Goal: Information Seeking & Learning: Check status

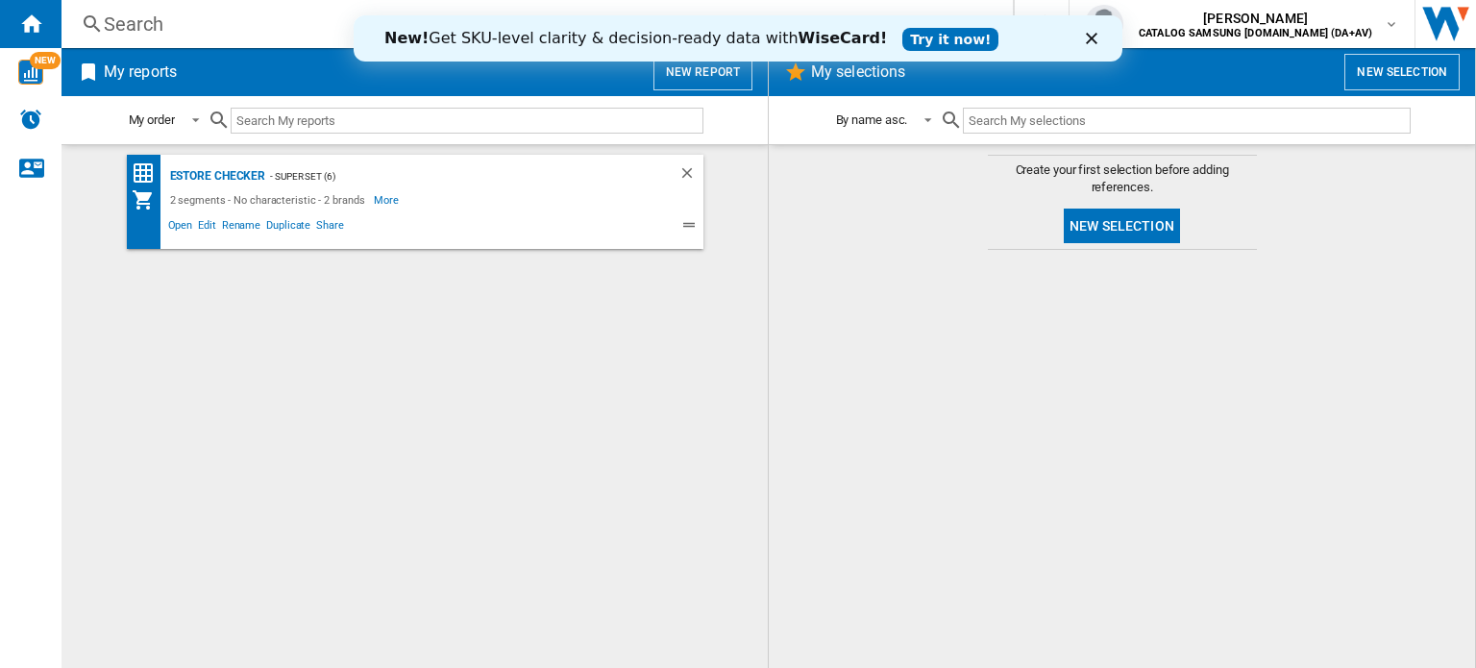
click at [139, 25] on div "Search" at bounding box center [533, 24] width 859 height 27
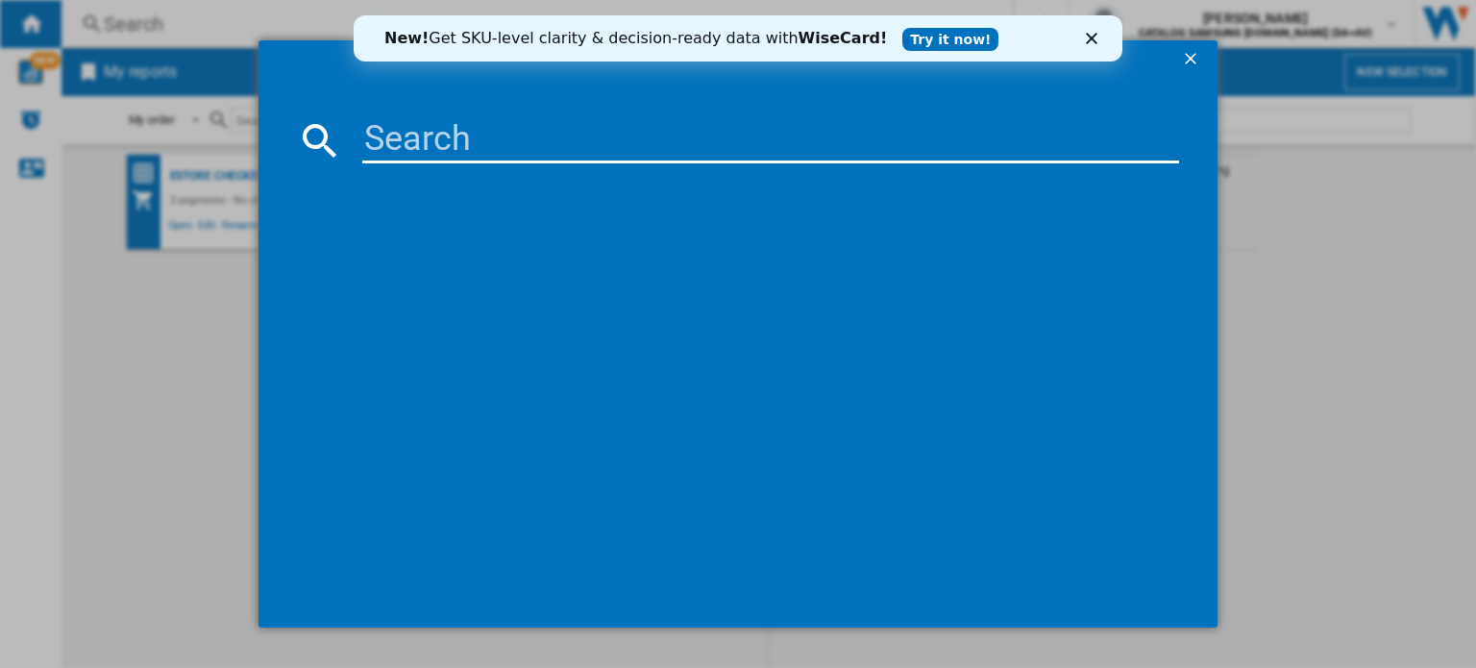
click at [443, 136] on input at bounding box center [770, 140] width 817 height 46
type input "d"
drag, startPoint x: 472, startPoint y: 140, endPoint x: 296, endPoint y: 136, distance: 176.0
click at [297, 136] on div "ww" at bounding box center [738, 140] width 882 height 46
paste input "WW80CGC04DABEU"
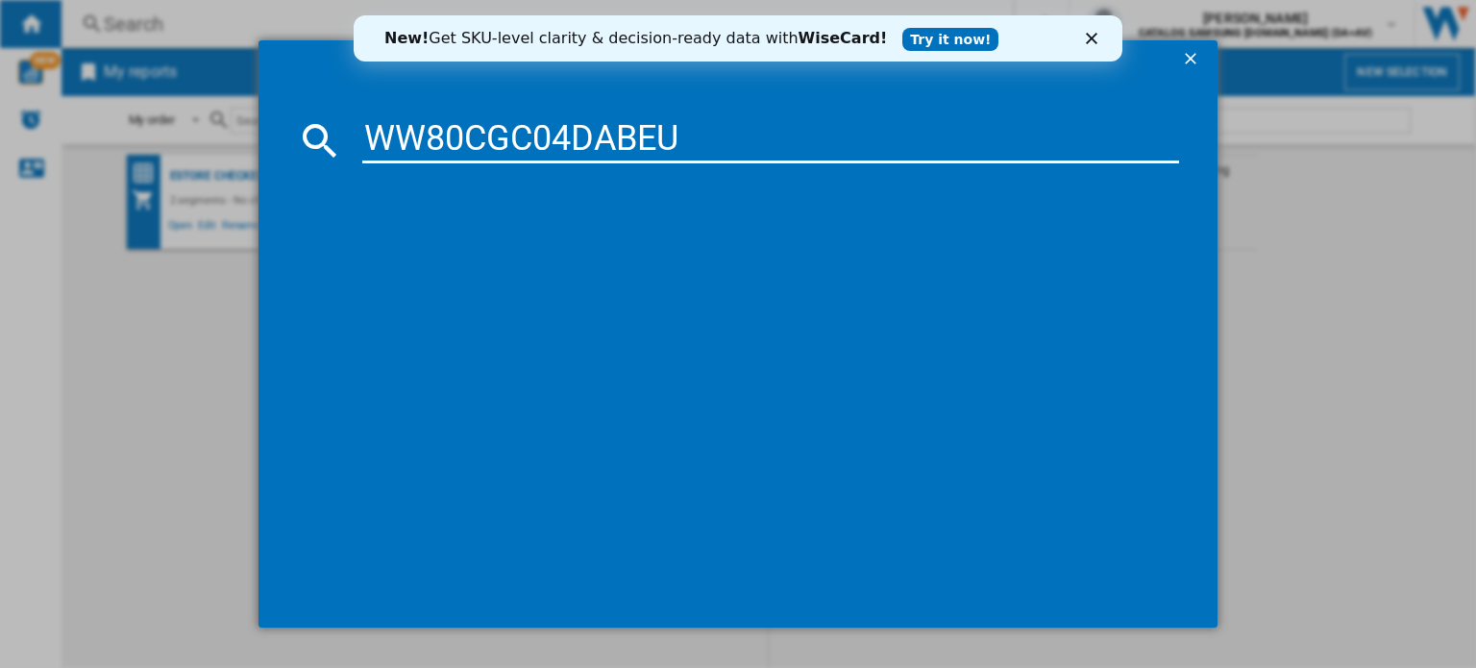
type input "WW80CGC04DABEU"
click at [329, 136] on md-icon at bounding box center [320, 140] width 46 height 46
click at [1088, 40] on icon "Close" at bounding box center [1092, 39] width 12 height 12
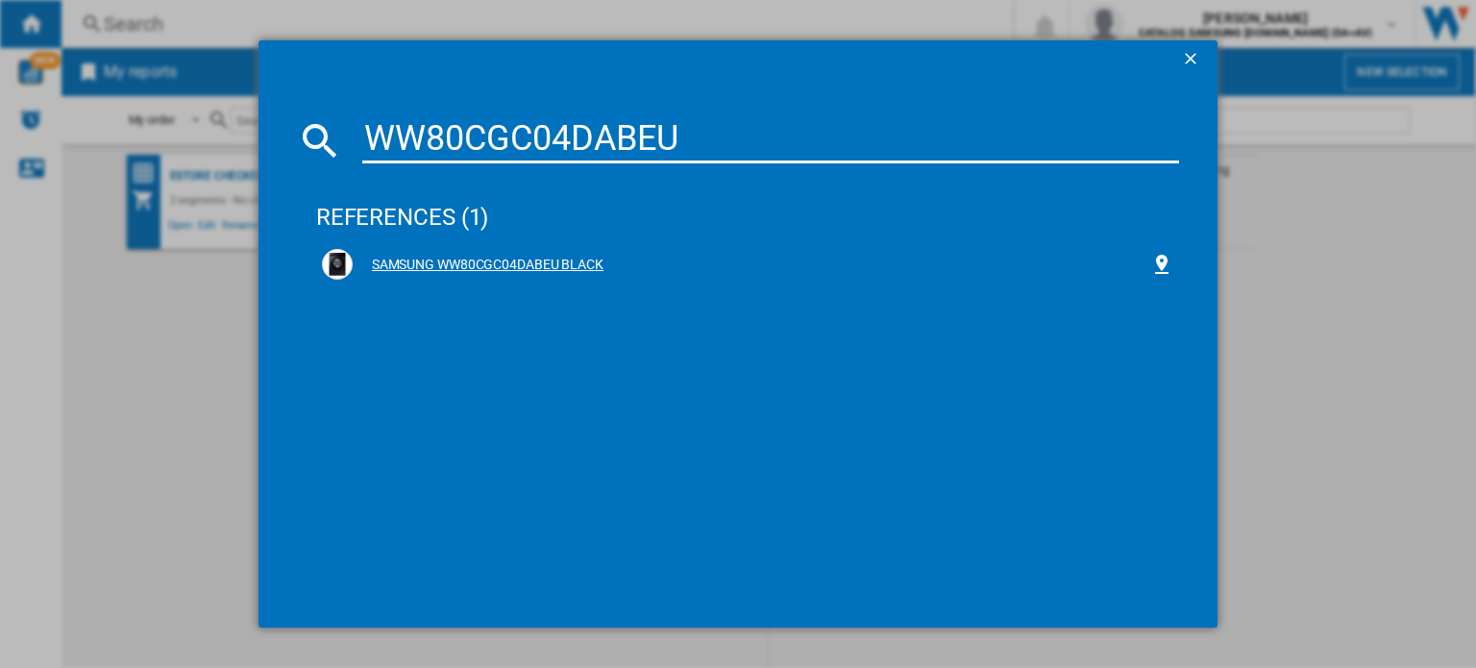
click at [537, 263] on div "SAMSUNG WW80CGC04DABEU BLACK" at bounding box center [752, 265] width 798 height 19
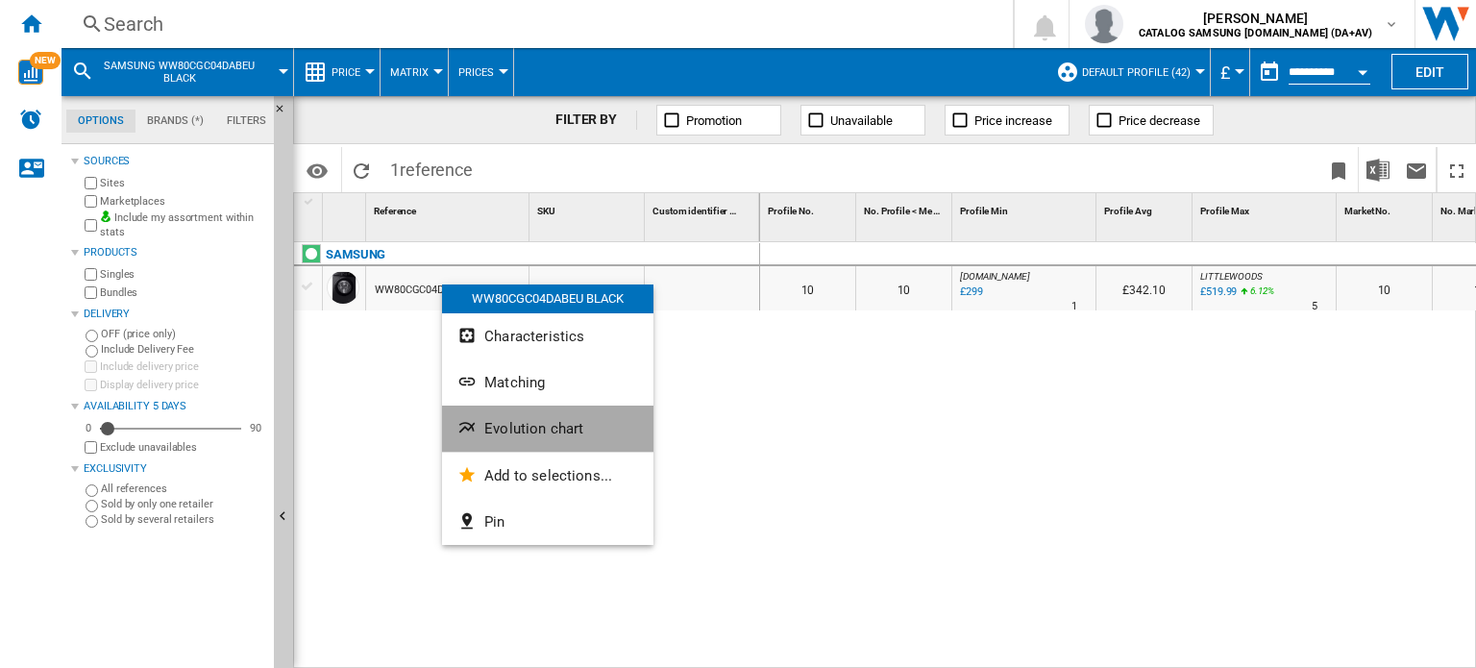
click at [590, 430] on button "Evolution chart" at bounding box center [547, 429] width 211 height 46
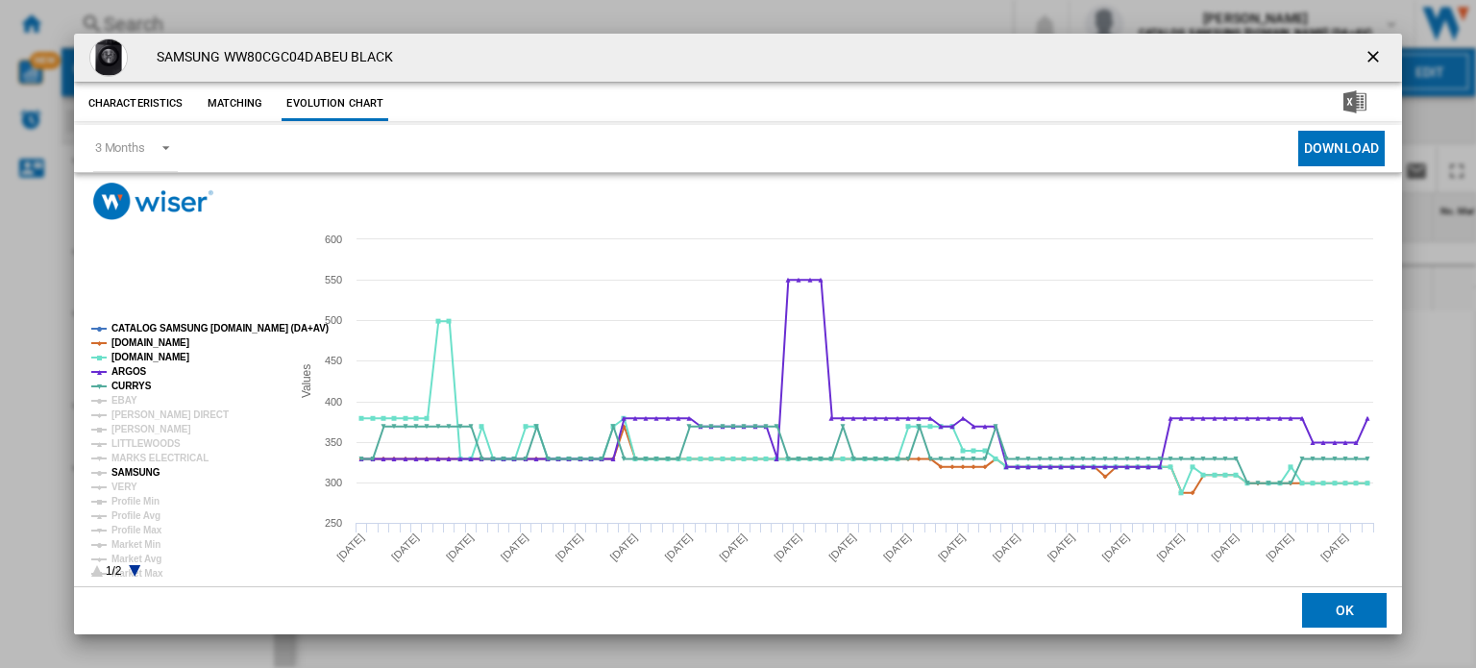
click at [148, 472] on tspan "SAMSUNG" at bounding box center [136, 472] width 49 height 11
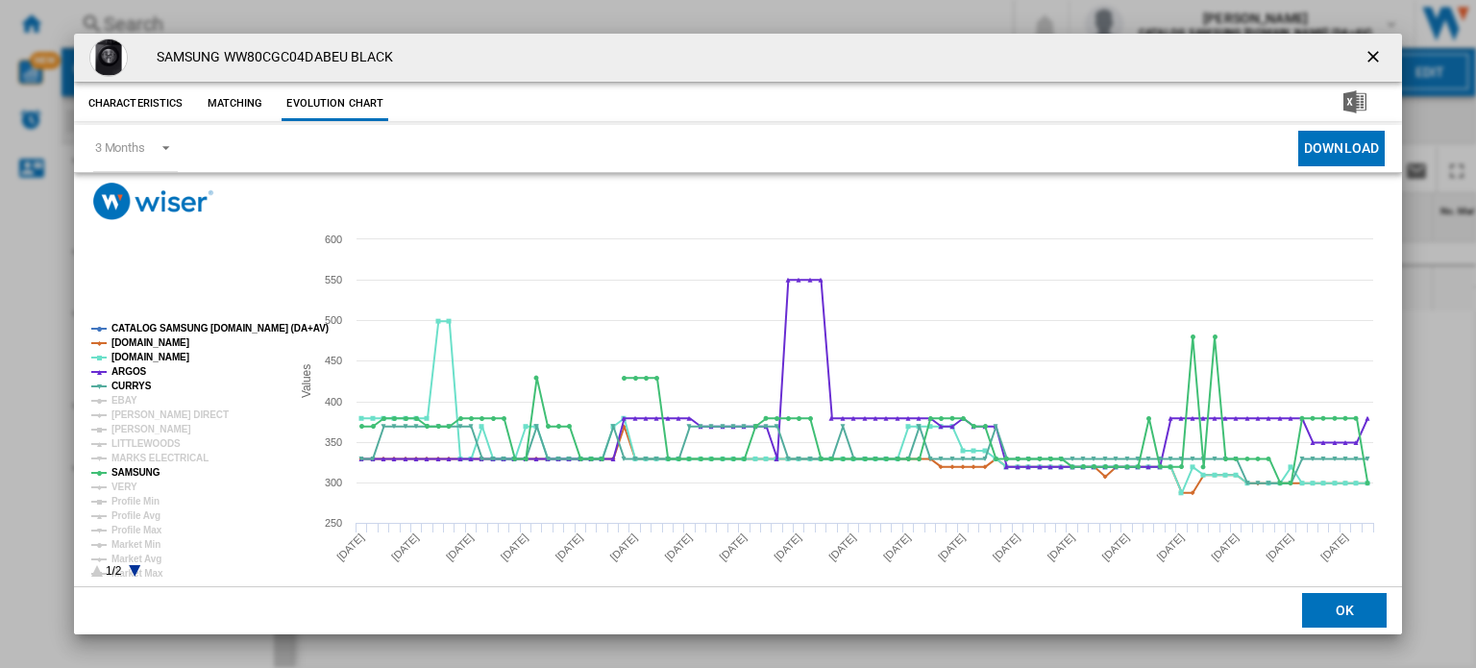
click at [1364, 50] on ng-md-icon "getI18NText('BUTTONS.CLOSE_DIALOG')" at bounding box center [1375, 58] width 23 height 23
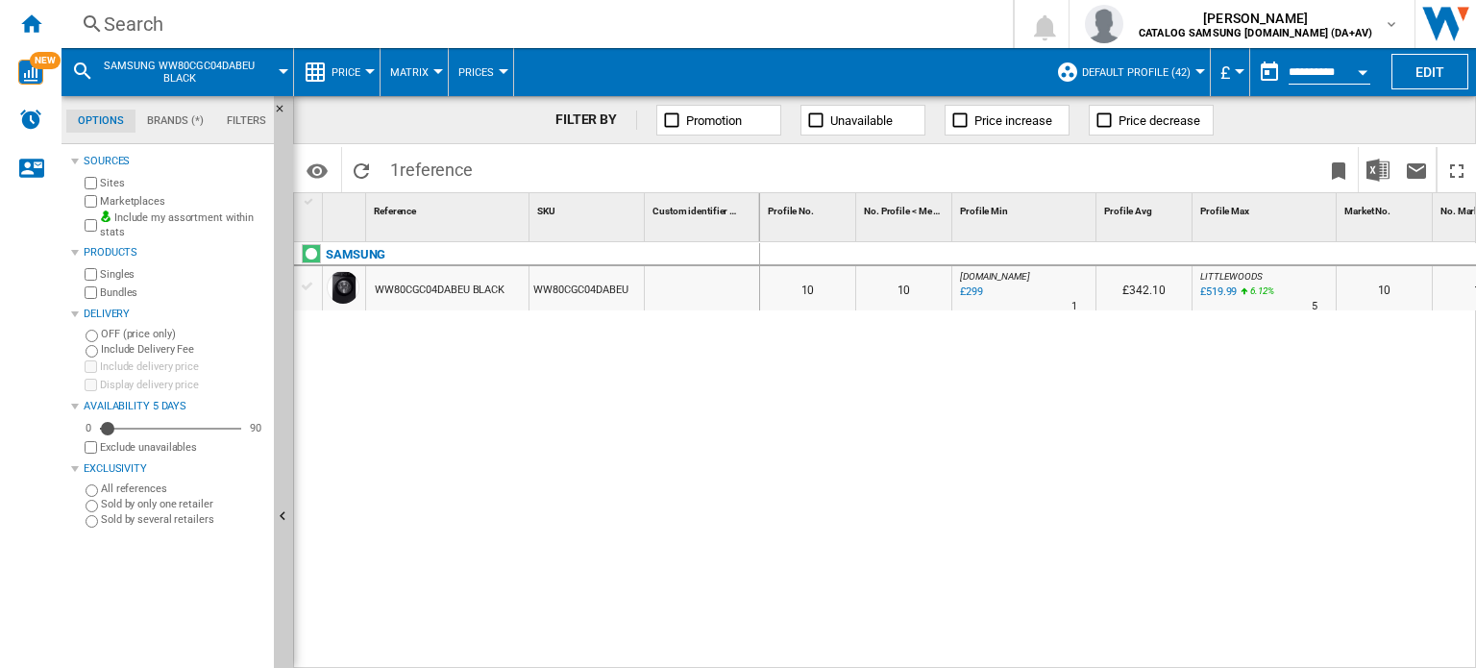
click at [169, 18] on div "Search" at bounding box center [533, 24] width 859 height 27
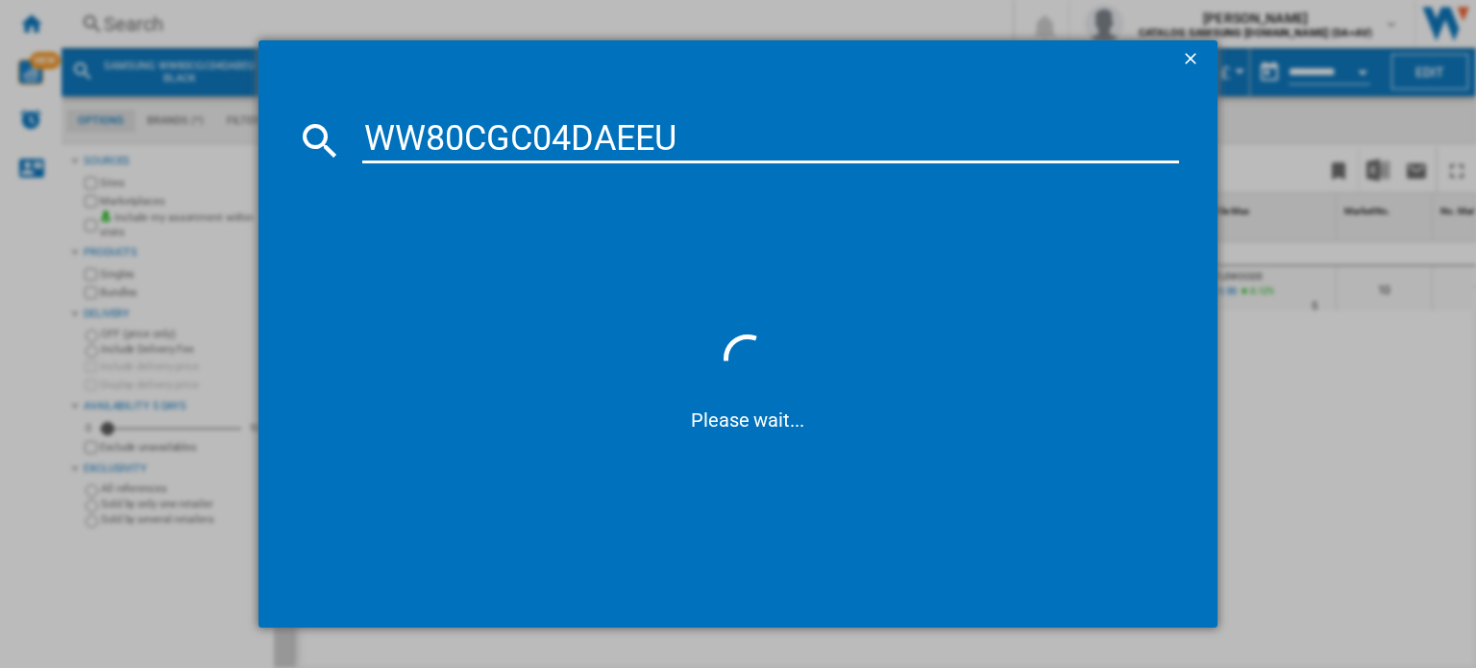
type input "WW80CGC04DAEEU"
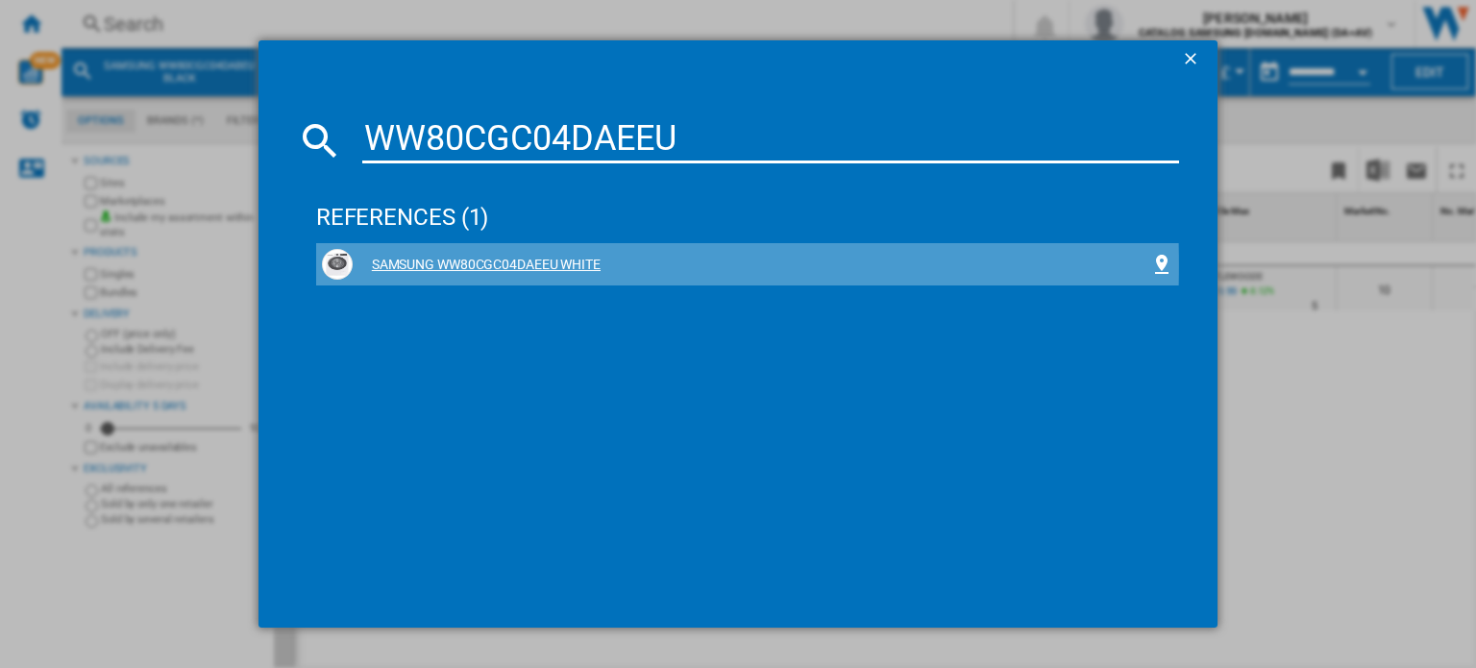
click at [551, 265] on div "SAMSUNG WW80CGC04DAEEU WHITE" at bounding box center [752, 265] width 798 height 19
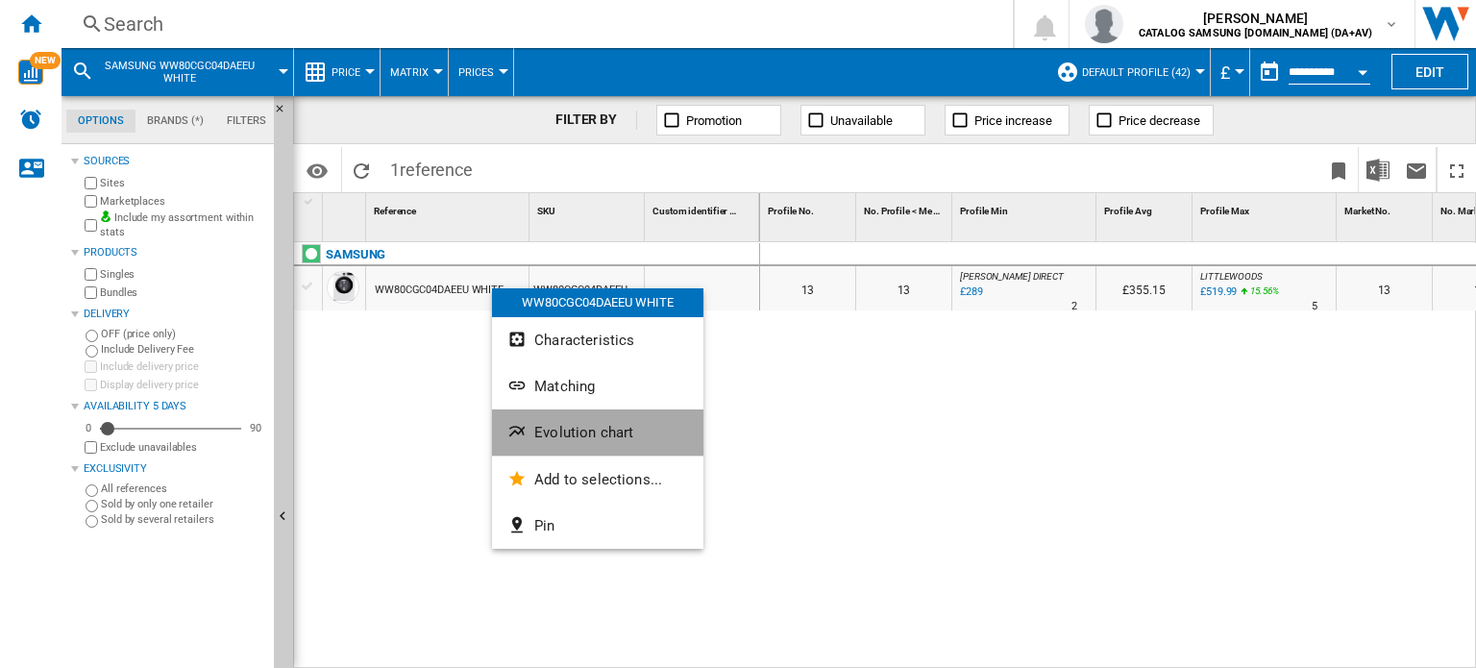
click at [650, 430] on button "Evolution chart" at bounding box center [597, 432] width 211 height 46
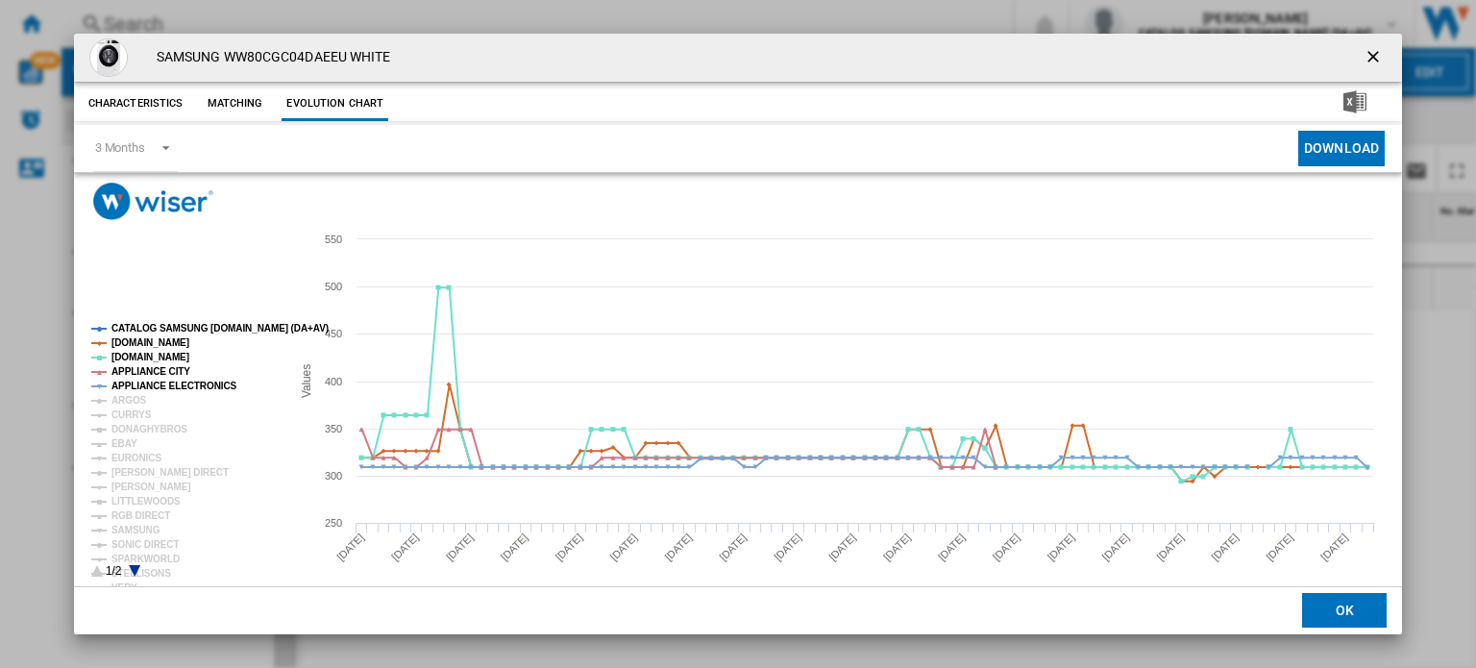
drag, startPoint x: 159, startPoint y: 526, endPoint x: 149, endPoint y: 523, distance: 10.0
click at [156, 524] on g "CATALOG SAMSUNG [DOMAIN_NAME] (DA+AV) [DOMAIN_NAME] [DOMAIN_NAME] APPLIANCE CIT…" at bounding box center [206, 497] width 245 height 363
click at [142, 526] on tspan "SAMSUNG" at bounding box center [136, 530] width 49 height 11
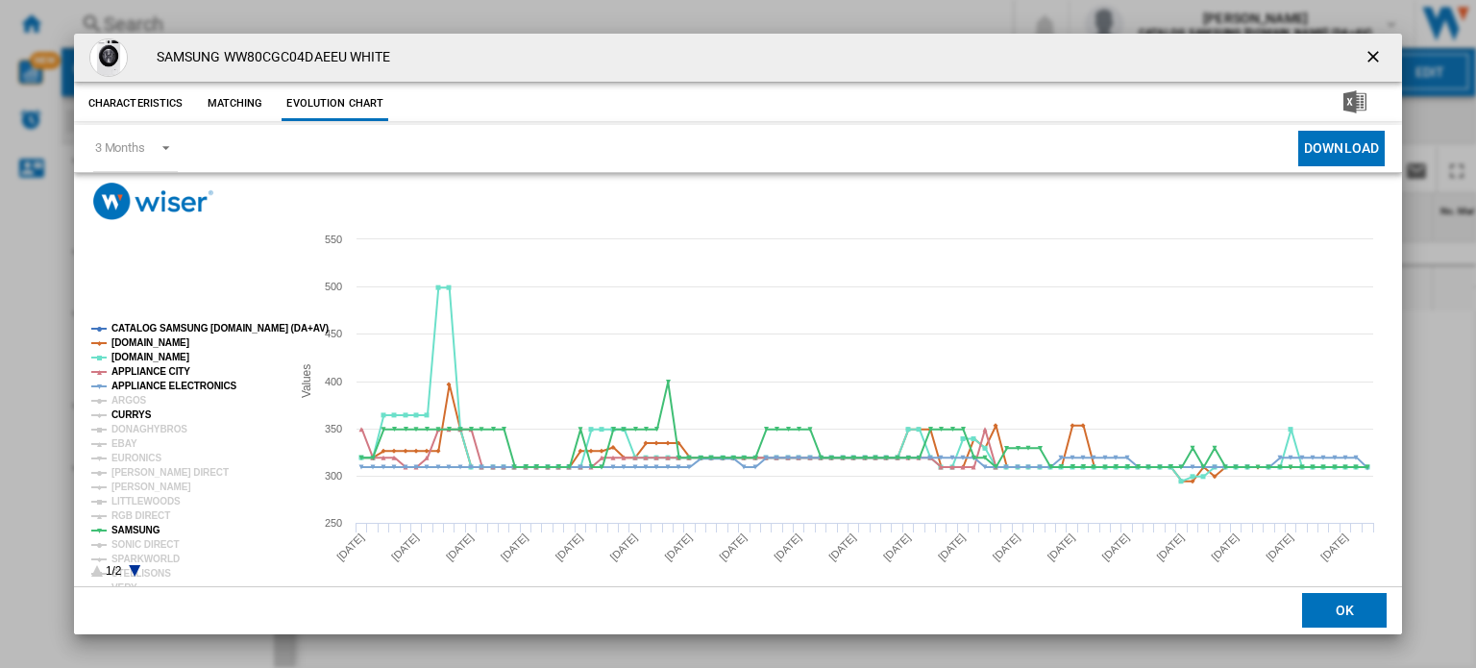
click at [122, 415] on tspan "CURRYS" at bounding box center [132, 414] width 40 height 11
